Goal: Task Accomplishment & Management: Use online tool/utility

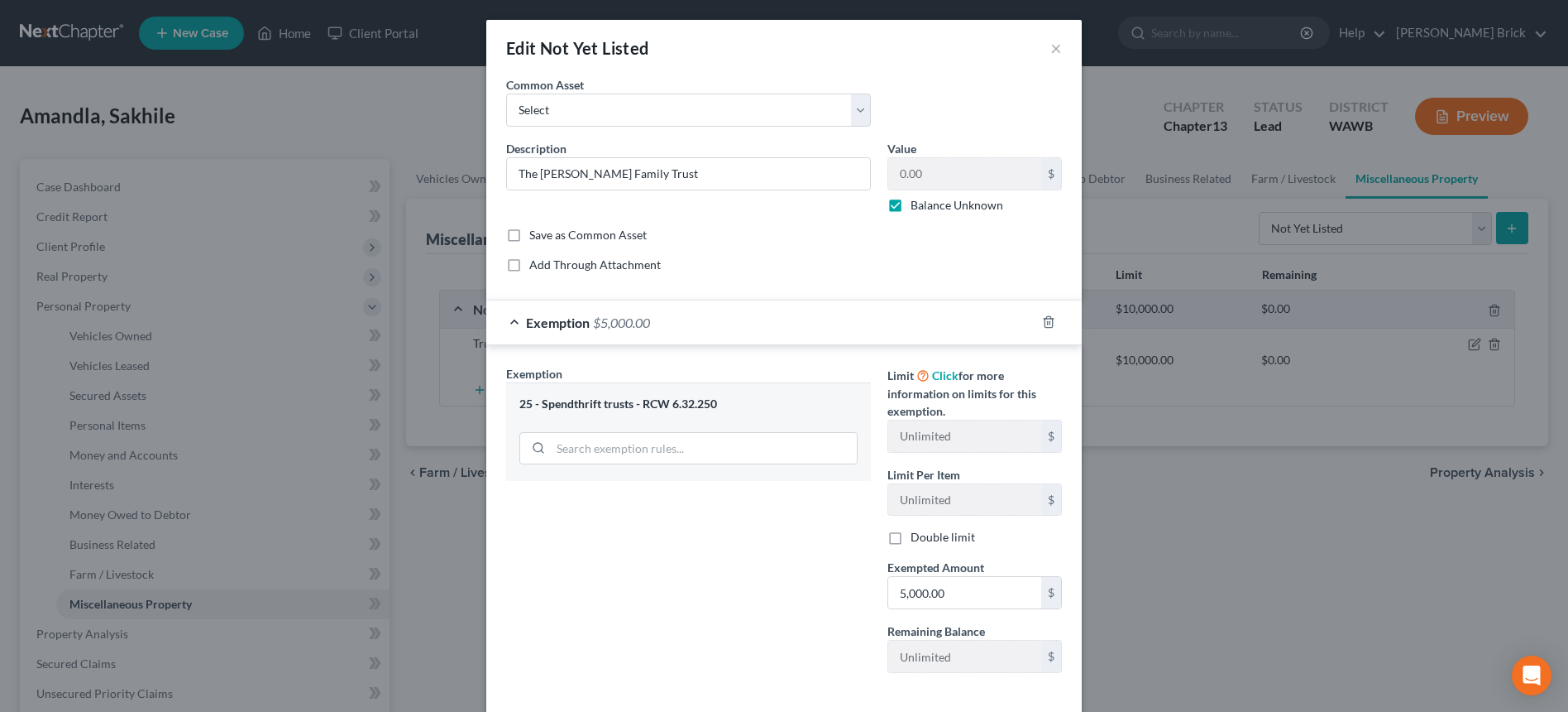
select select "not_yet_listed"
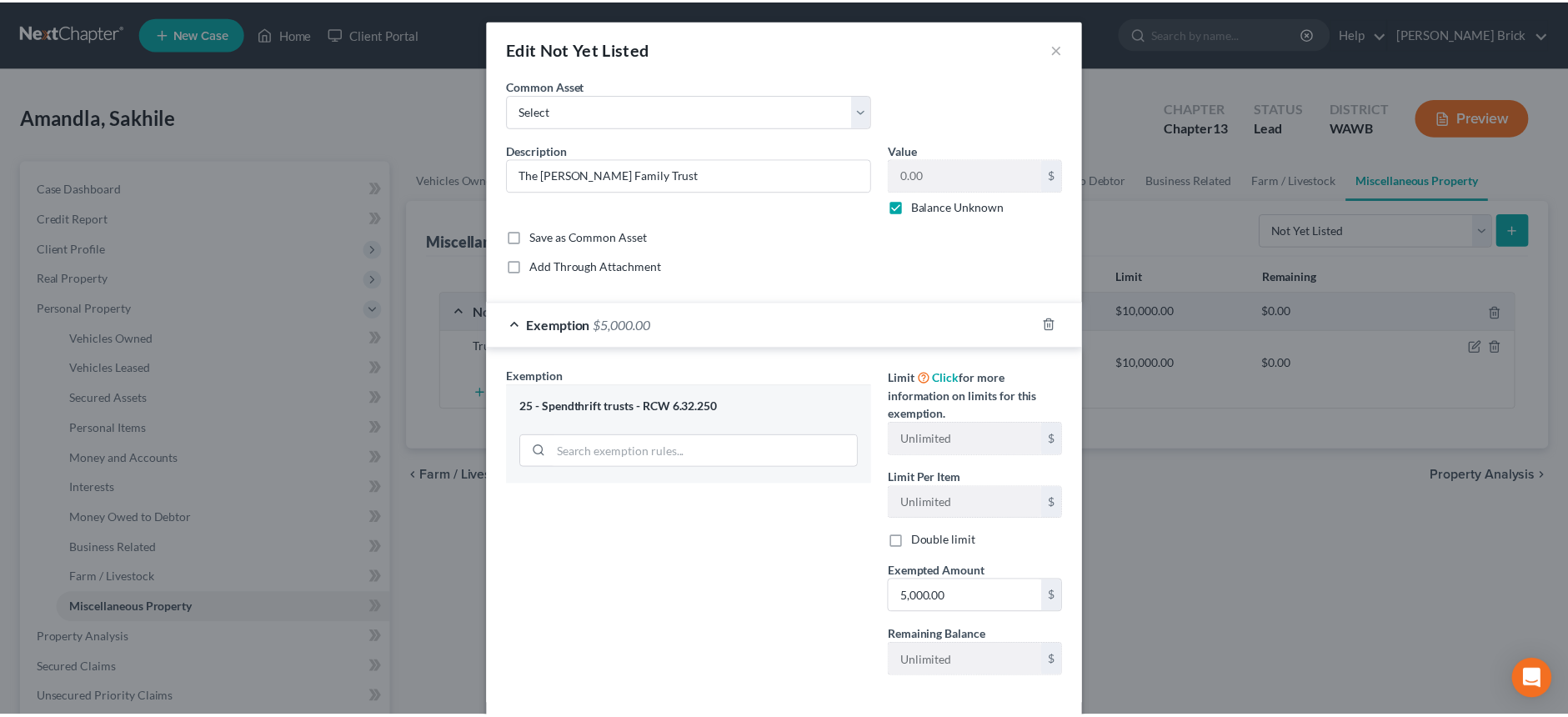
scroll to position [80, 0]
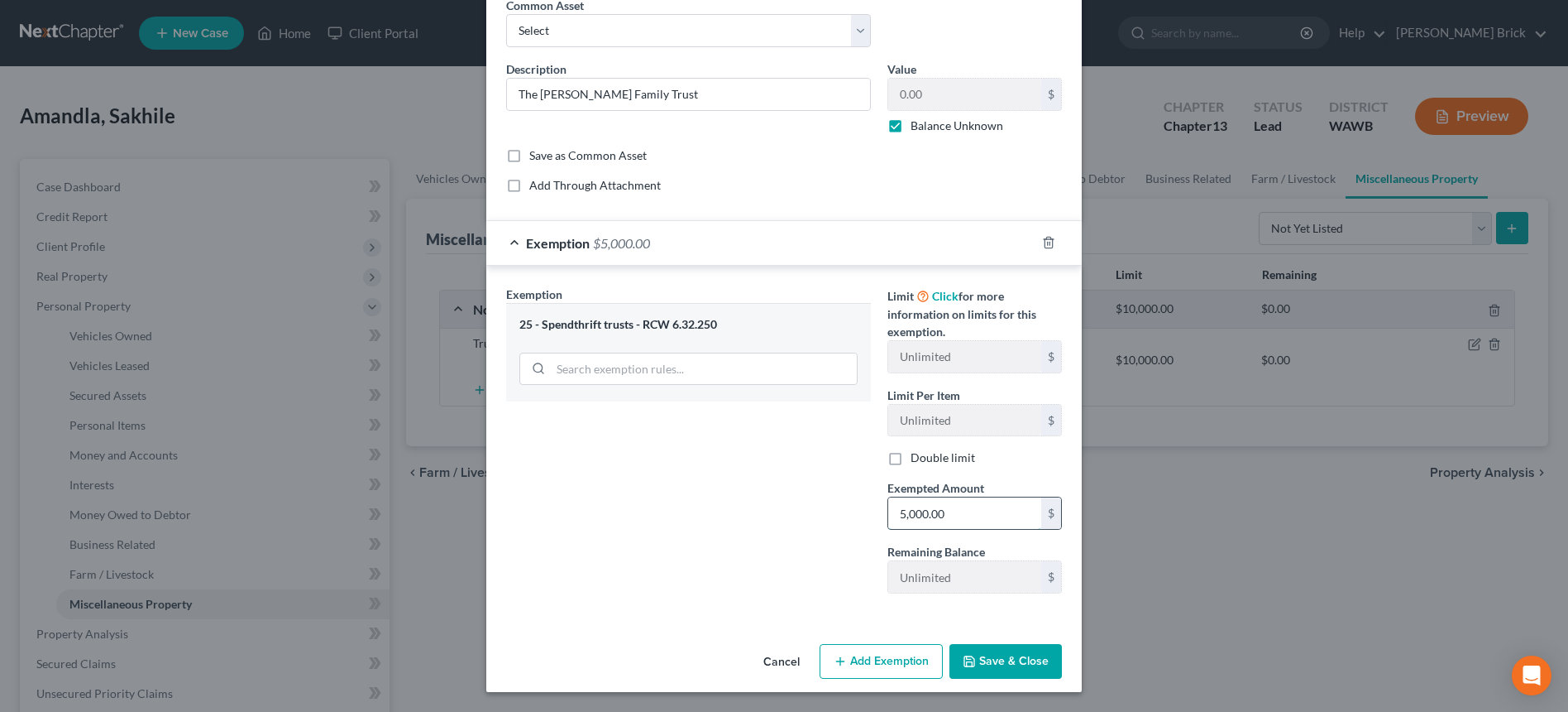
click at [985, 510] on input "5,000.00" at bounding box center [965, 513] width 153 height 32
type input "1,500,000.00"
click at [1011, 660] on button "Save & Close" at bounding box center [1006, 661] width 113 height 35
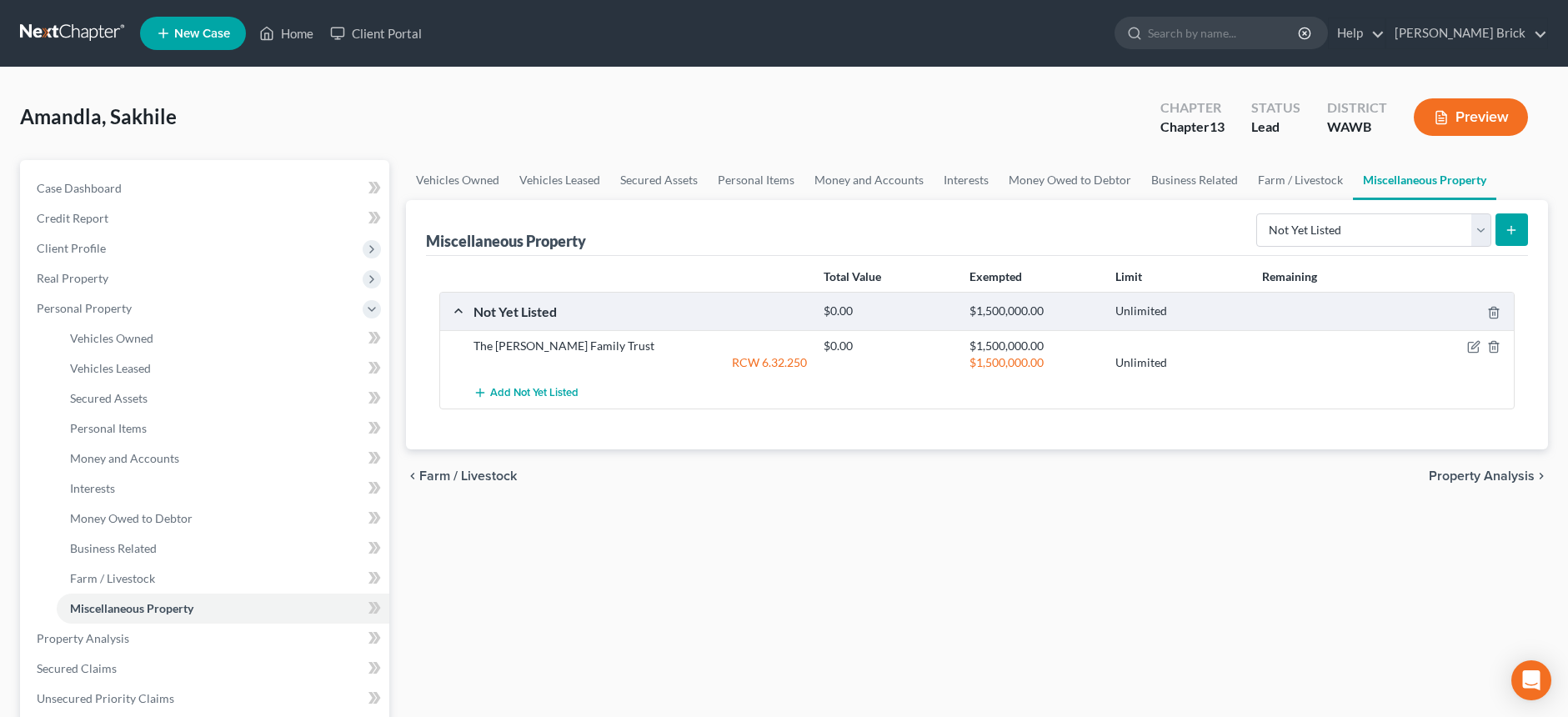
click at [1460, 473] on span "Property Analysis" at bounding box center [1482, 476] width 106 height 14
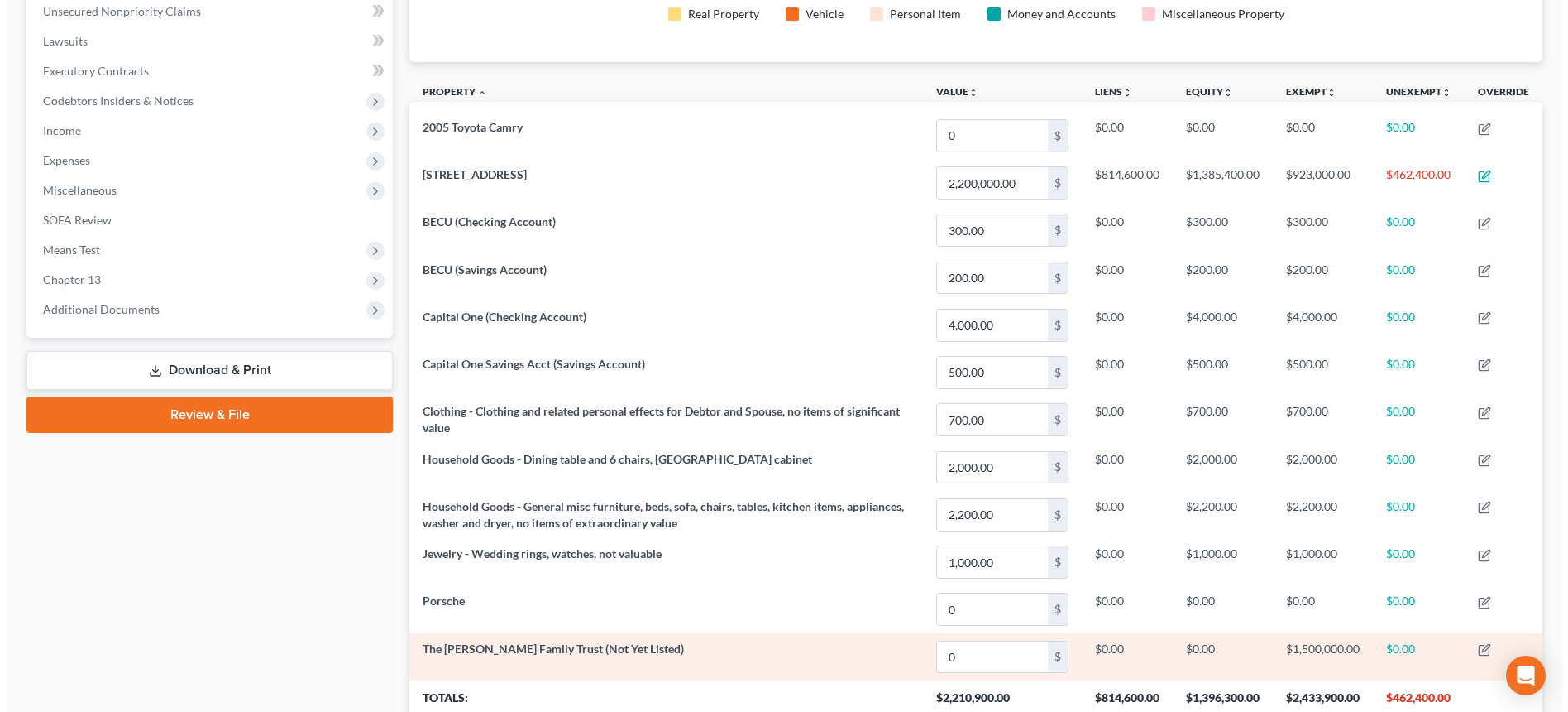
scroll to position [544, 0]
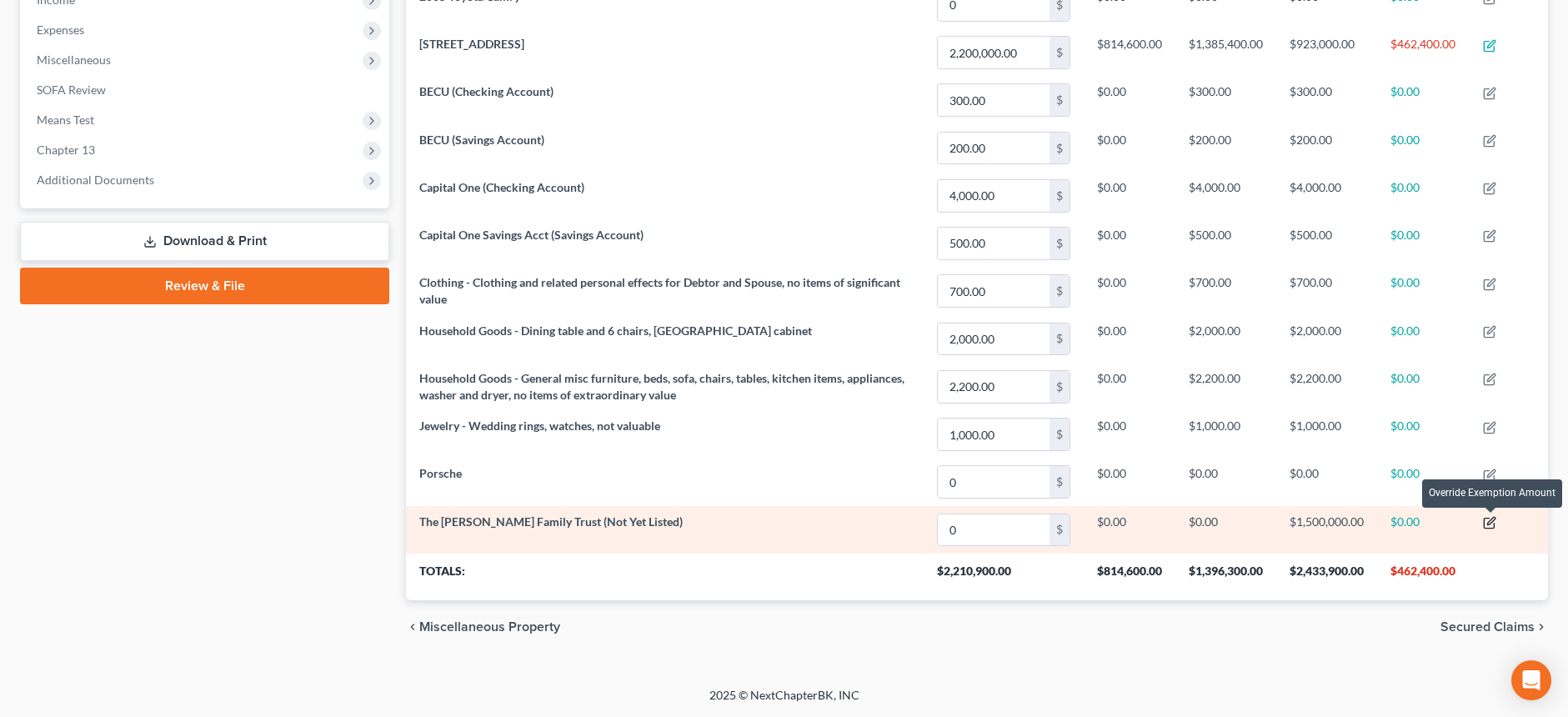
click at [1493, 521] on icon "button" at bounding box center [1490, 523] width 14 height 14
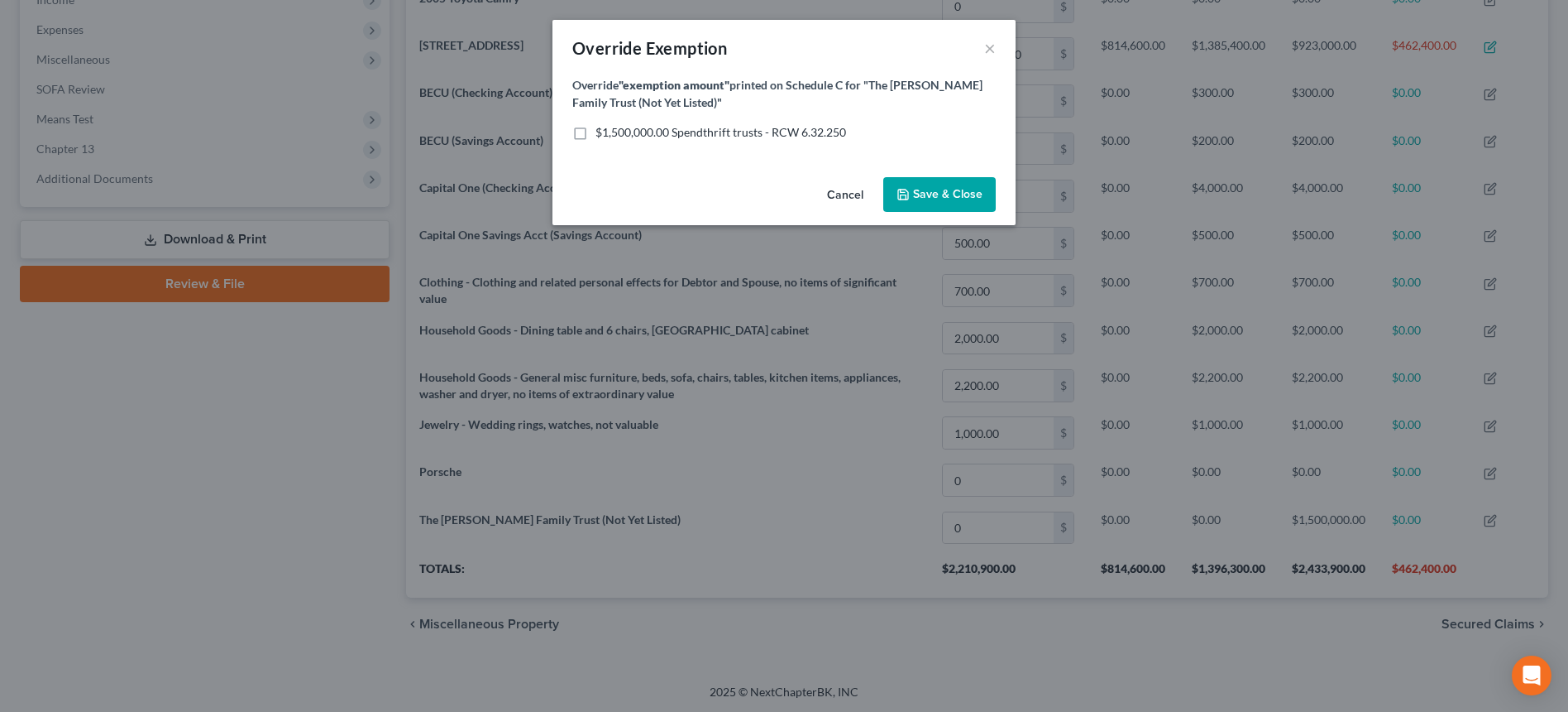
click at [595, 128] on label "$1,500,000.00 Spendthrift trusts - RCW 6.32.250" at bounding box center [720, 132] width 250 height 16
click at [602, 128] on input "$1,500,000.00 Spendthrift trusts - RCW 6.32.250" at bounding box center [608, 129] width 11 height 11
checkbox input "true"
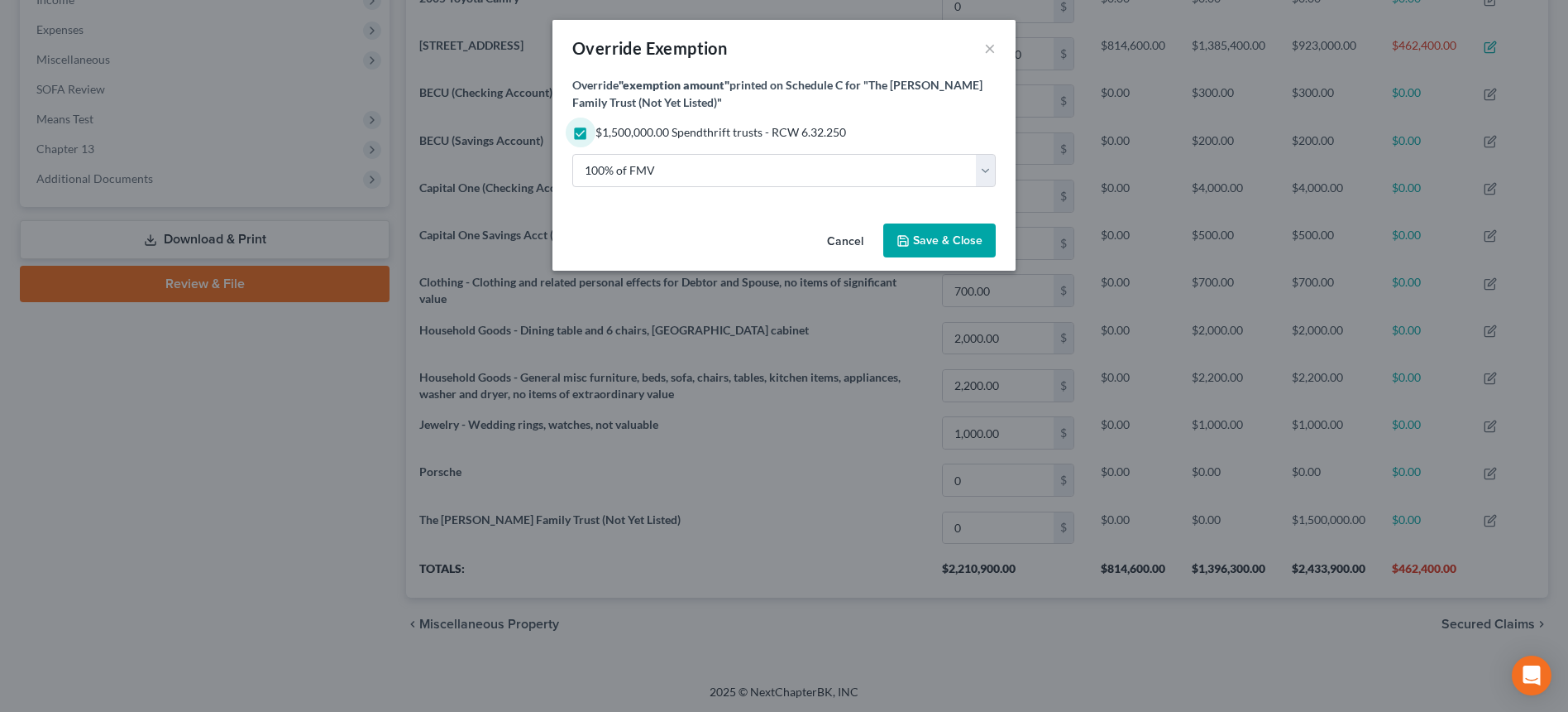
click at [950, 241] on span "Save & Close" at bounding box center [947, 239] width 69 height 14
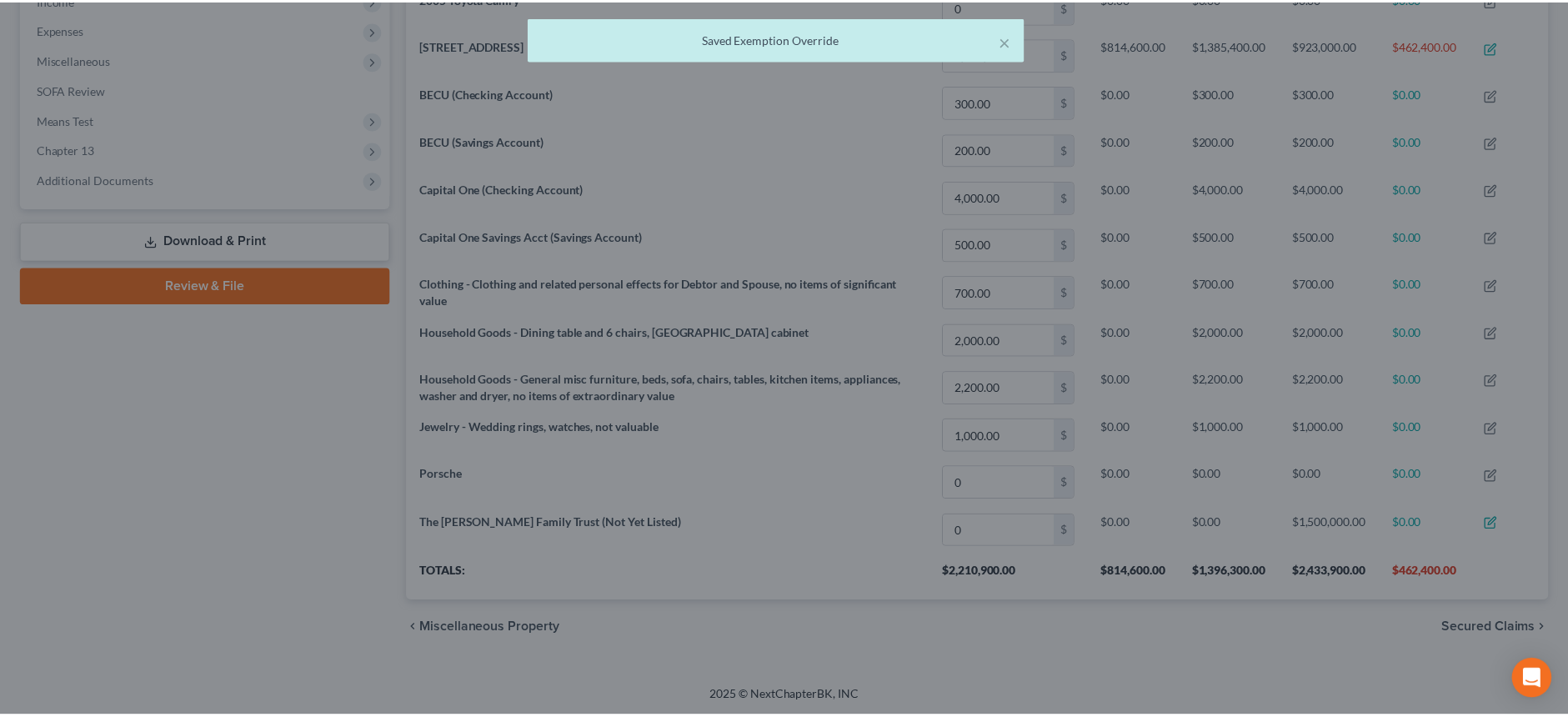
scroll to position [0, 0]
